Goal: Task Accomplishment & Management: Complete application form

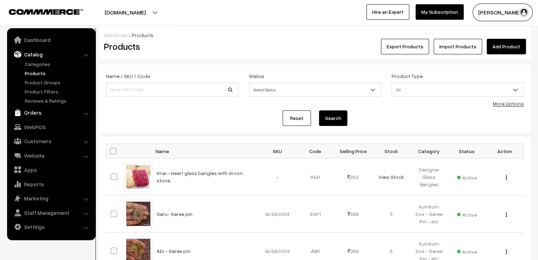
click at [31, 111] on link "Orders" at bounding box center [51, 112] width 84 height 13
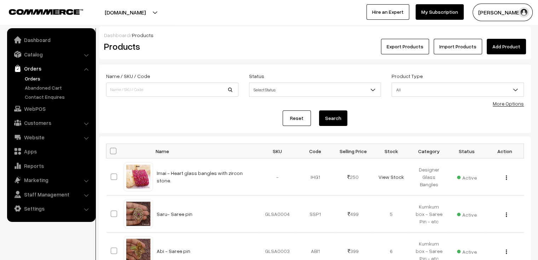
click at [36, 81] on link "Orders" at bounding box center [58, 78] width 70 height 7
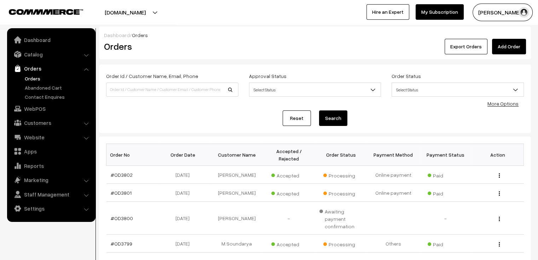
click at [508, 49] on link "Add Order" at bounding box center [509, 47] width 34 height 16
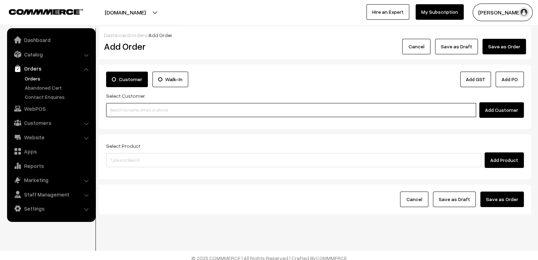
click at [159, 112] on input at bounding box center [291, 110] width 370 height 14
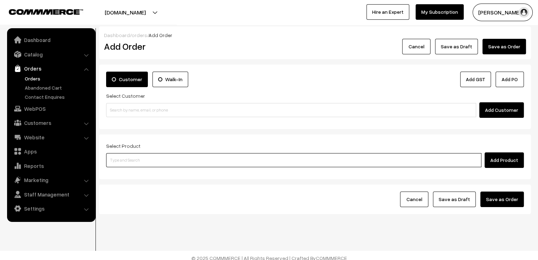
click at [150, 165] on input at bounding box center [293, 160] width 375 height 14
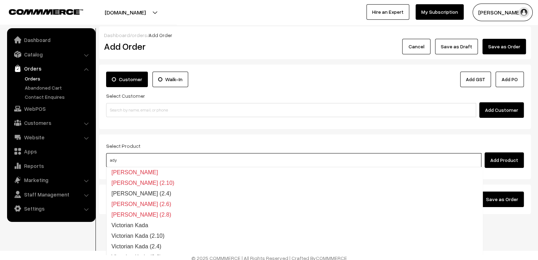
type input "adya"
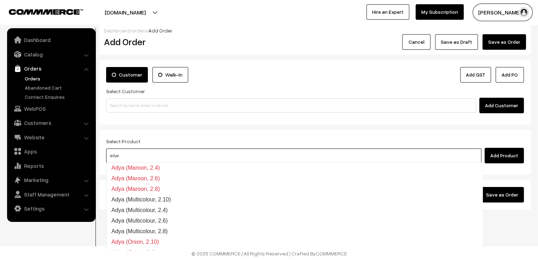
scroll to position [318, 0]
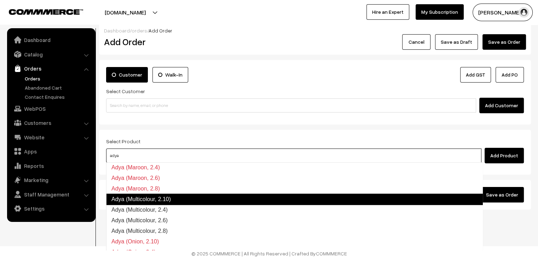
click at [187, 202] on link "Adya (Multicolour, 2.10)" at bounding box center [294, 199] width 376 height 11
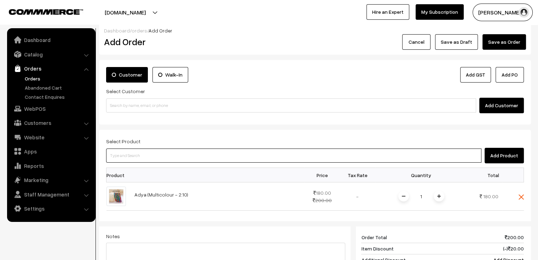
click at [184, 156] on input at bounding box center [293, 156] width 375 height 14
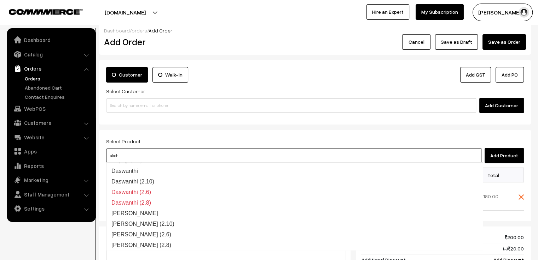
type input "akshu"
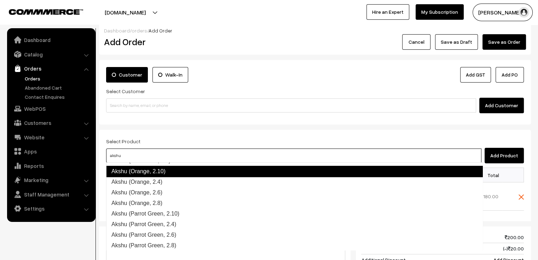
click at [191, 172] on link "Akshu (Orange, 2.10)" at bounding box center [294, 171] width 376 height 11
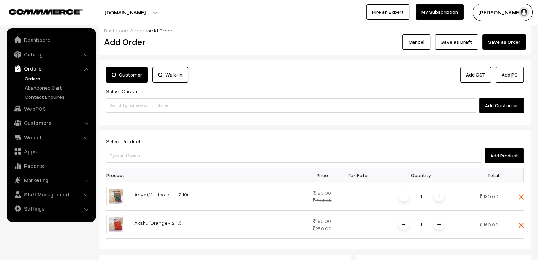
click at [221, 141] on div "Select Product Add Product" at bounding box center [314, 150] width 417 height 27
click at [496, 109] on button "Add Customer" at bounding box center [501, 106] width 45 height 16
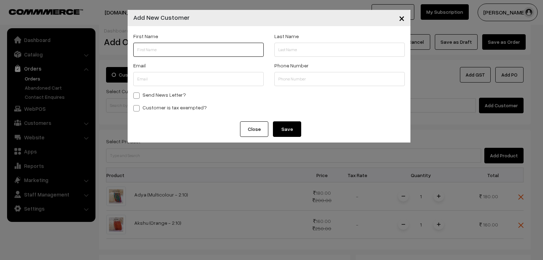
click at [242, 51] on input "text" at bounding box center [198, 50] width 130 height 14
paste input "abhisri"
type input "abhisri"
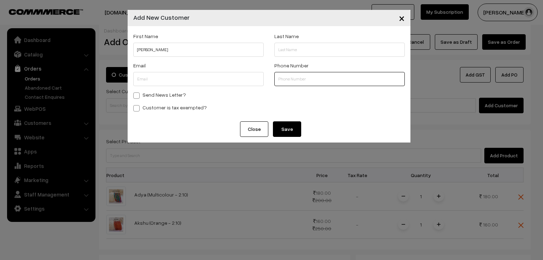
click at [310, 81] on input "text" at bounding box center [339, 79] width 130 height 14
paste input "9600137976"
type input "9600137976"
click at [400, 18] on span "×" at bounding box center [402, 17] width 6 height 13
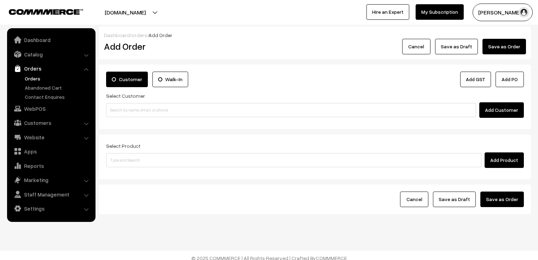
scroll to position [5, 0]
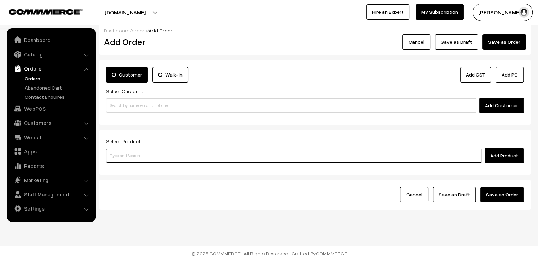
click at [134, 155] on input at bounding box center [293, 156] width 375 height 14
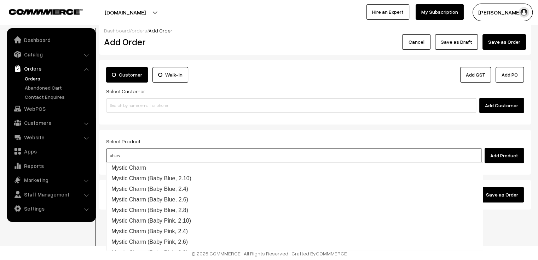
type input "charvi"
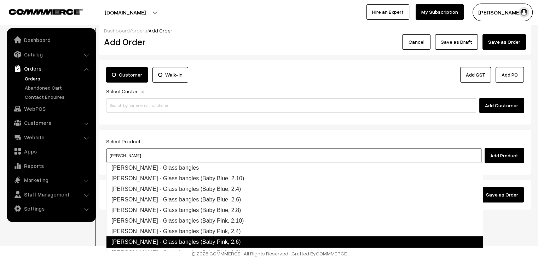
click at [218, 239] on link "Charvi - Glass bangles (Baby Pink, 2.6)" at bounding box center [294, 242] width 376 height 11
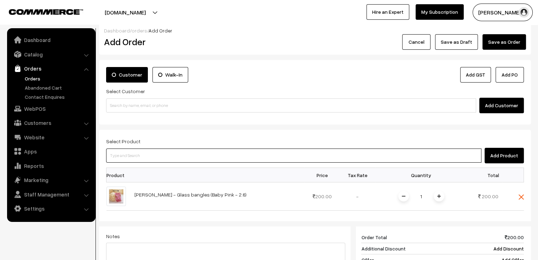
click at [181, 154] on input at bounding box center [293, 156] width 375 height 14
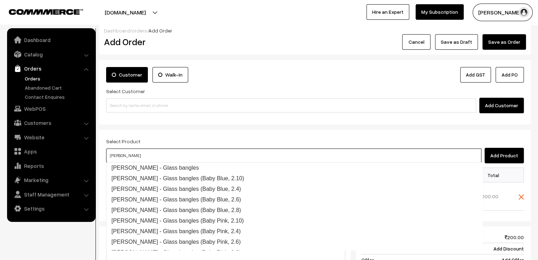
type input "charvi"
click at [175, 130] on div "Select Product Add Product Product Price Tax Rate Quantity Total 1" at bounding box center [315, 238] width 432 height 217
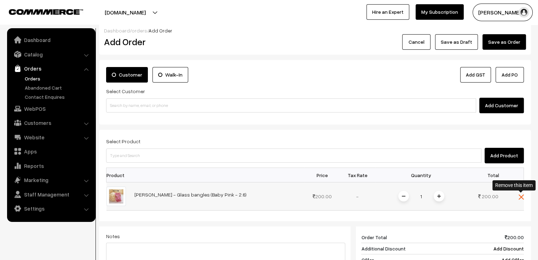
click at [520, 196] on img at bounding box center [520, 197] width 5 height 5
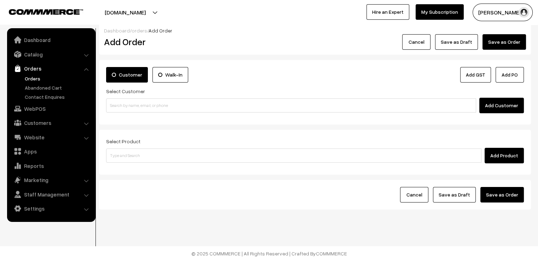
click at [40, 80] on link "Orders" at bounding box center [58, 78] width 70 height 7
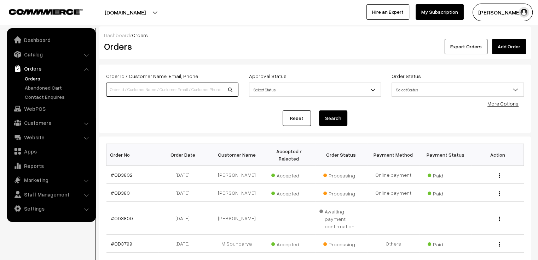
drag, startPoint x: 0, startPoint y: 0, endPoint x: 132, endPoint y: 89, distance: 159.1
click at [132, 89] on input at bounding box center [172, 90] width 132 height 14
type input "od3691"
click at [319, 111] on button "Search" at bounding box center [333, 119] width 28 height 16
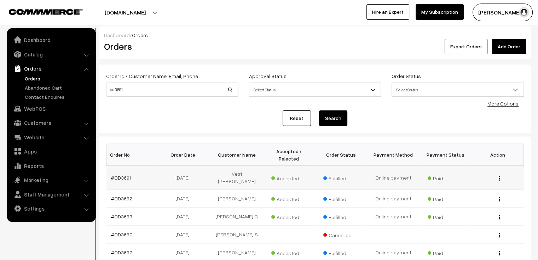
click at [119, 175] on link "#OD3691" at bounding box center [121, 178] width 20 height 6
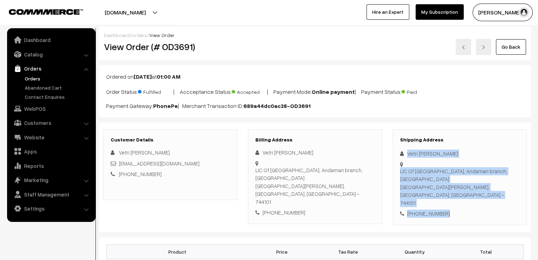
drag, startPoint x: 457, startPoint y: 193, endPoint x: 405, endPoint y: 157, distance: 63.4
click at [405, 157] on div "Shipping Address Vetri Selvi Ganeshan LIC Of India, Andaman branch, Gandhi Naga…" at bounding box center [459, 178] width 134 height 96
copy div "Vetri Selvi Ganeshan LIC Of India, Andaman branch, Gandhi Nagar Port Blair, And…"
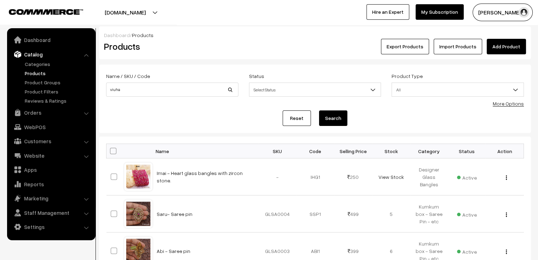
type input "viuha"
click at [319, 111] on button "Search" at bounding box center [333, 119] width 28 height 16
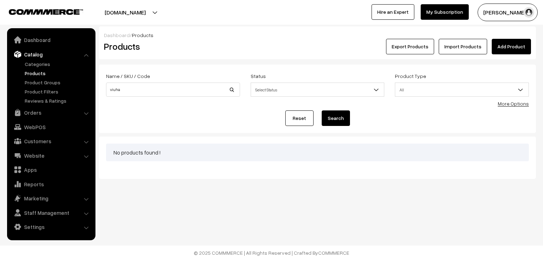
click at [336, 119] on button "Search" at bounding box center [336, 119] width 28 height 16
click at [340, 116] on button "Search" at bounding box center [336, 119] width 28 height 16
click at [120, 89] on input "viuha" at bounding box center [173, 90] width 134 height 14
type input "viha"
click at [331, 114] on button "Search" at bounding box center [336, 119] width 28 height 16
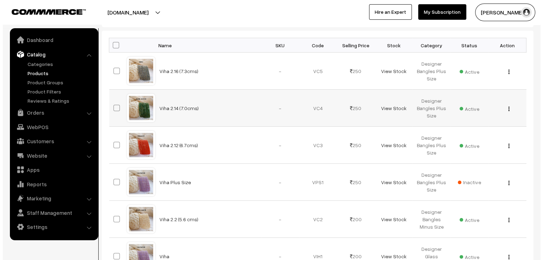
scroll to position [71, 0]
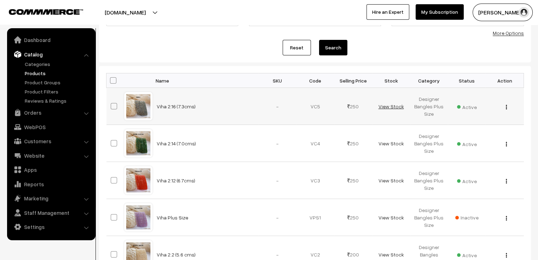
click at [388, 104] on link "View Stock" at bounding box center [390, 107] width 25 height 6
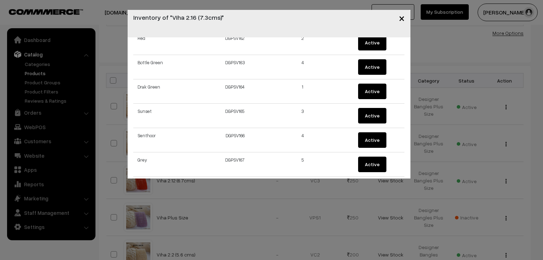
scroll to position [0, 0]
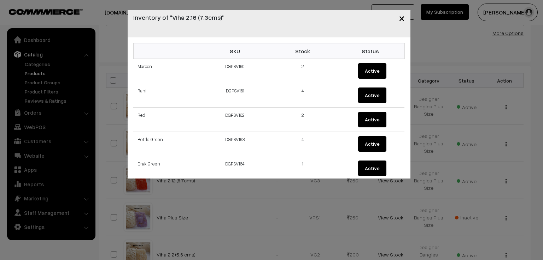
click at [400, 19] on span "×" at bounding box center [402, 17] width 6 height 13
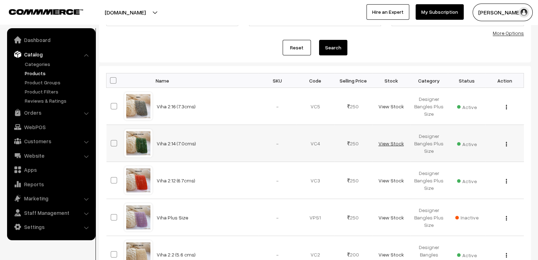
click at [393, 141] on link "View Stock" at bounding box center [390, 144] width 25 height 6
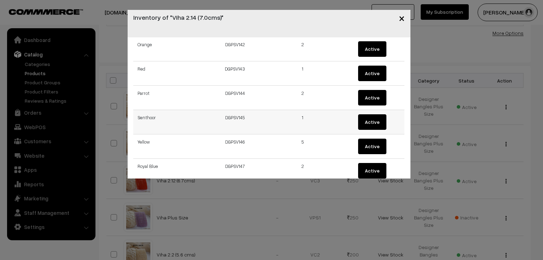
scroll to position [85, 0]
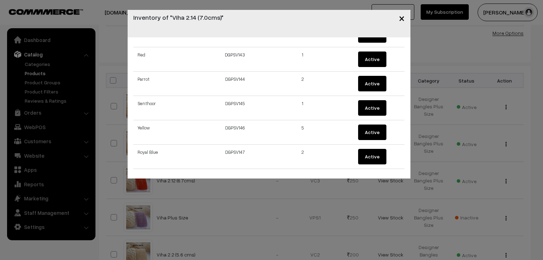
click at [404, 18] on span "×" at bounding box center [402, 17] width 6 height 13
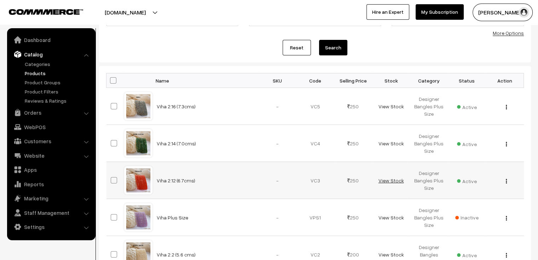
click at [393, 179] on link "View Stock" at bounding box center [390, 181] width 25 height 6
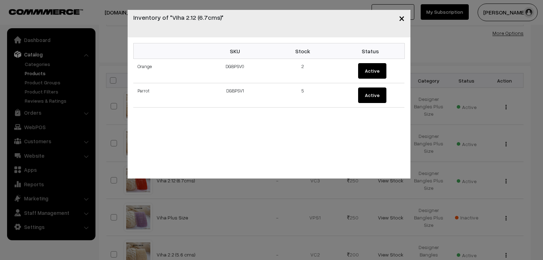
click at [403, 17] on span "×" at bounding box center [402, 17] width 6 height 13
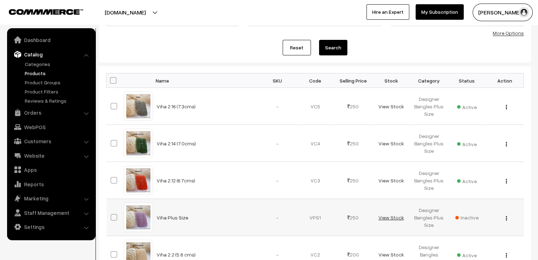
click at [394, 215] on link "View Stock" at bounding box center [390, 218] width 25 height 6
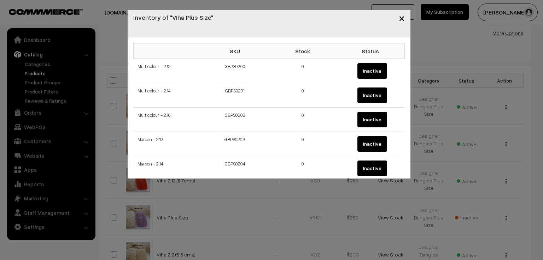
click at [402, 17] on span "×" at bounding box center [402, 17] width 6 height 13
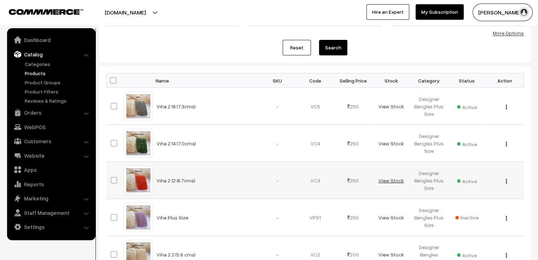
click at [383, 179] on link "View Stock" at bounding box center [390, 181] width 25 height 6
